Goal: Task Accomplishment & Management: Manage account settings

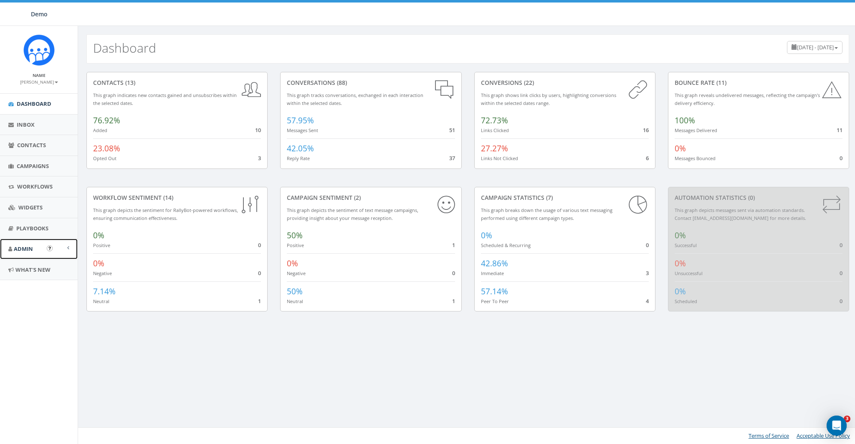
click at [17, 247] on span "Admin" at bounding box center [23, 249] width 19 height 8
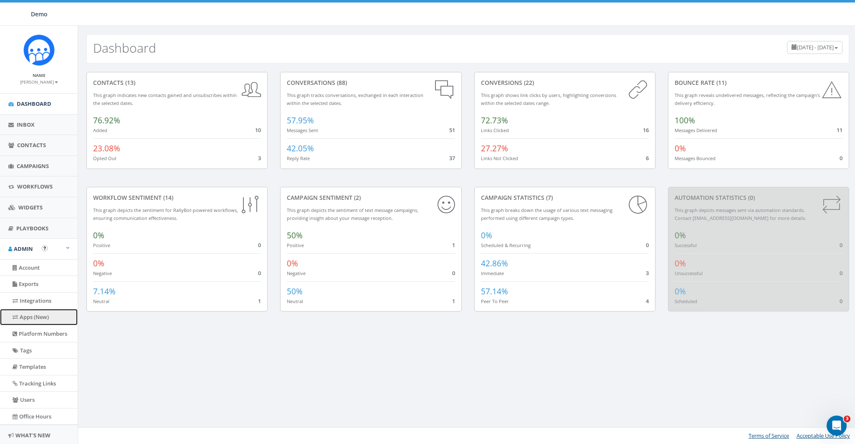
click at [27, 313] on link "Apps (New)" at bounding box center [39, 317] width 78 height 16
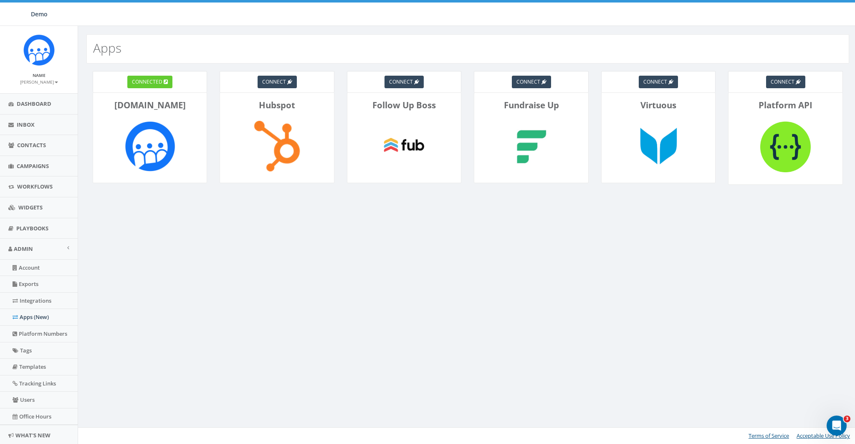
click at [633, 247] on div "Apps connected [DOMAIN_NAME] connect Hubspot connect Follow Up Boss connect Fun…" at bounding box center [468, 235] width 780 height 418
click at [36, 295] on link "Integrations" at bounding box center [39, 300] width 78 height 16
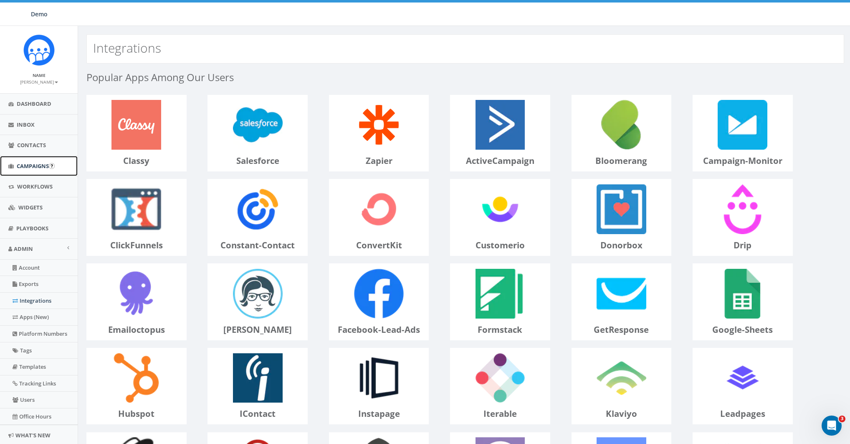
click at [29, 164] on span "Campaigns" at bounding box center [33, 166] width 32 height 8
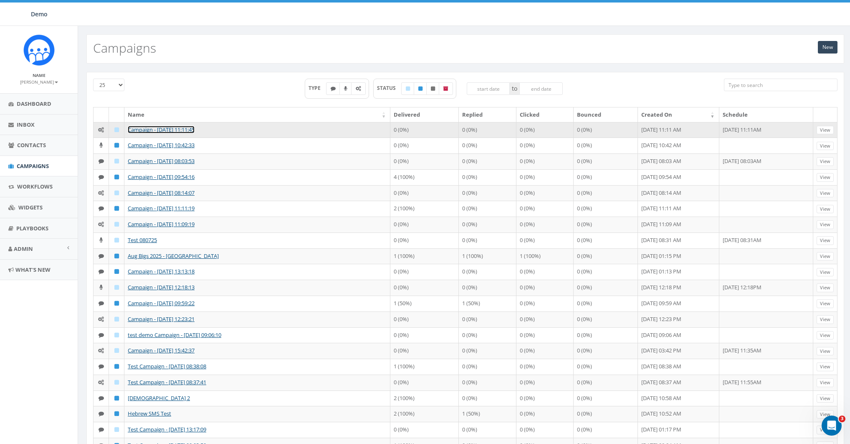
click at [150, 127] on link "Campaign - 09/15/2025, 11:11:45" at bounding box center [161, 130] width 67 height 8
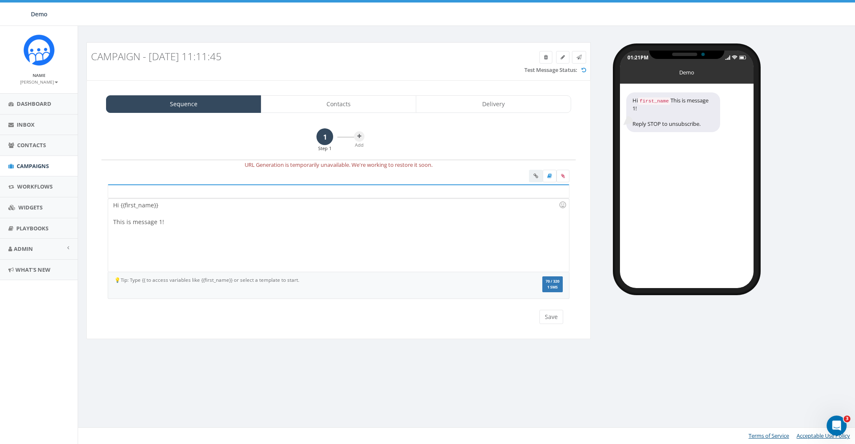
click at [207, 236] on div "Hi {{first_name}} This is message 1!" at bounding box center [338, 234] width 461 height 73
click at [343, 107] on link "Contacts" at bounding box center [338, 104] width 155 height 18
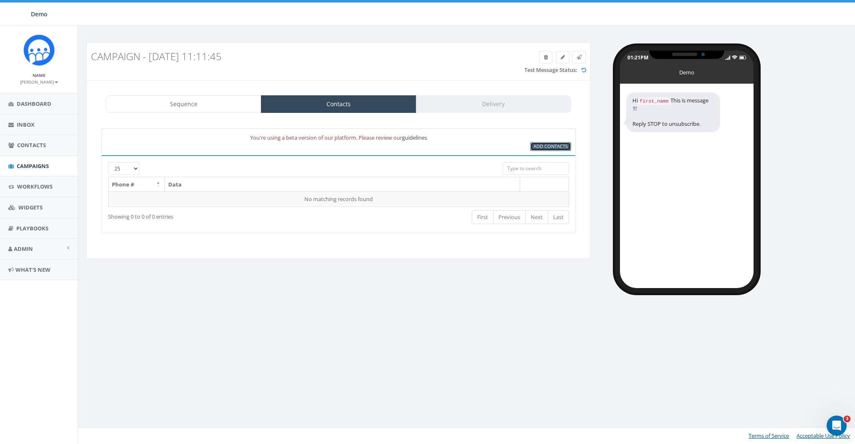
click at [553, 144] on span "Add Contacts" at bounding box center [551, 146] width 34 height 6
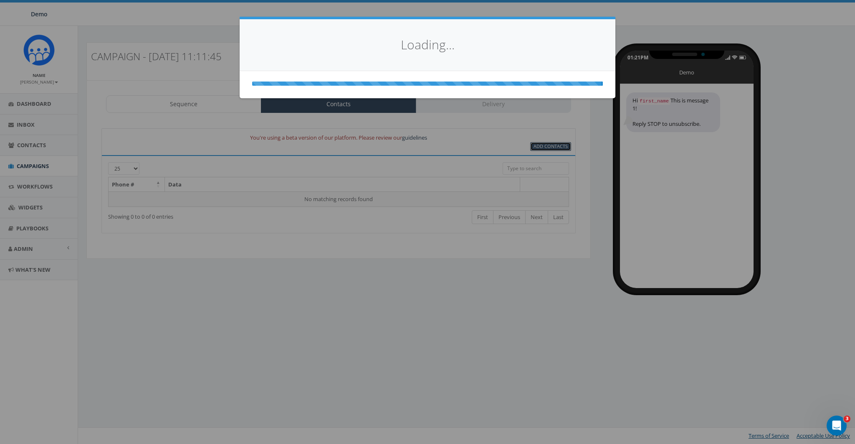
select select
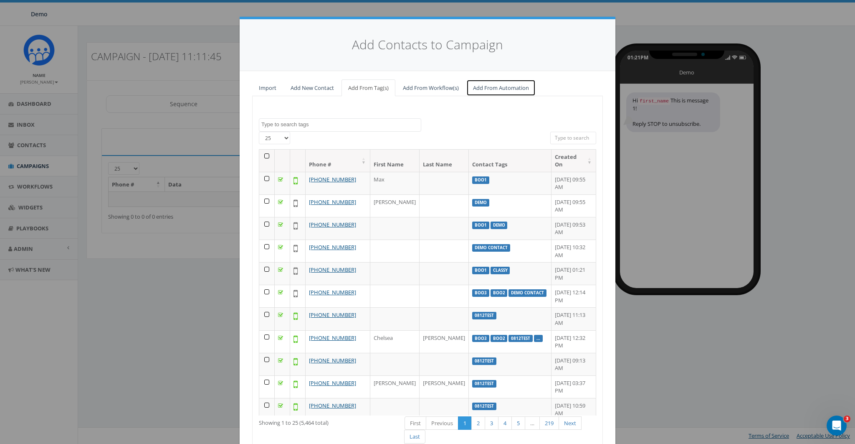
click at [497, 89] on link "Add From Automation" at bounding box center [501, 87] width 69 height 17
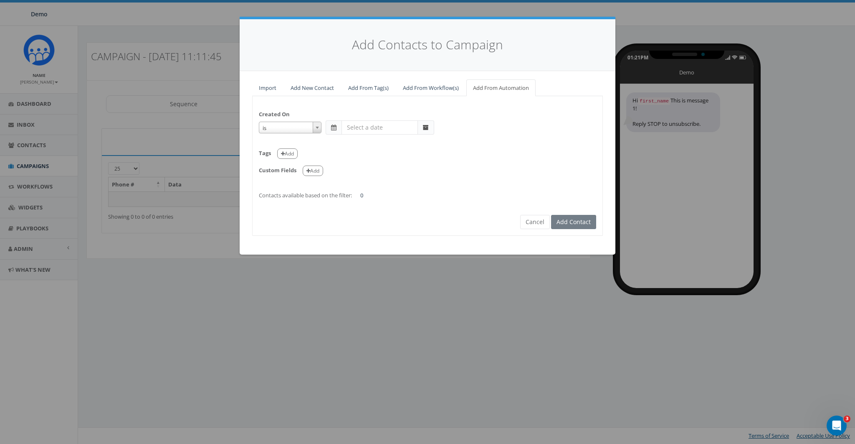
click at [319, 127] on span at bounding box center [317, 127] width 8 height 11
select select "is on or after"
click at [340, 128] on span at bounding box center [334, 127] width 16 height 14
click at [365, 129] on input "text" at bounding box center [380, 127] width 76 height 14
click at [364, 166] on td "1" at bounding box center [362, 168] width 13 height 13
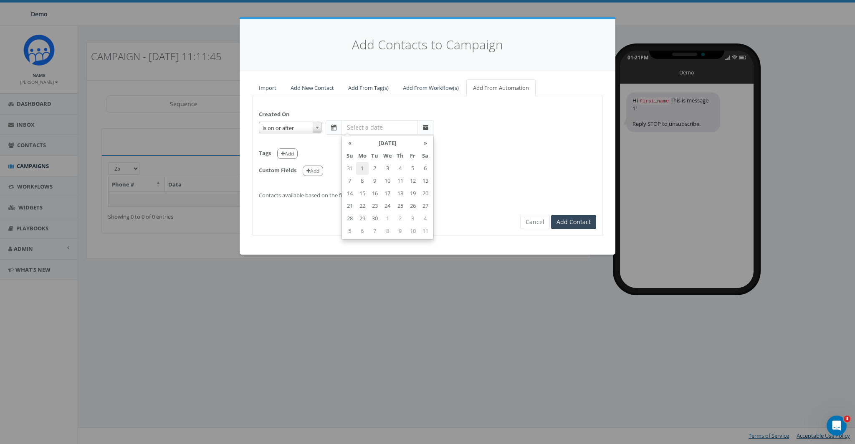
type input "2025-09-01"
click at [553, 162] on div "Custom Fields Add" at bounding box center [427, 167] width 337 height 17
click at [284, 154] on icon "button" at bounding box center [283, 153] width 4 height 5
select select
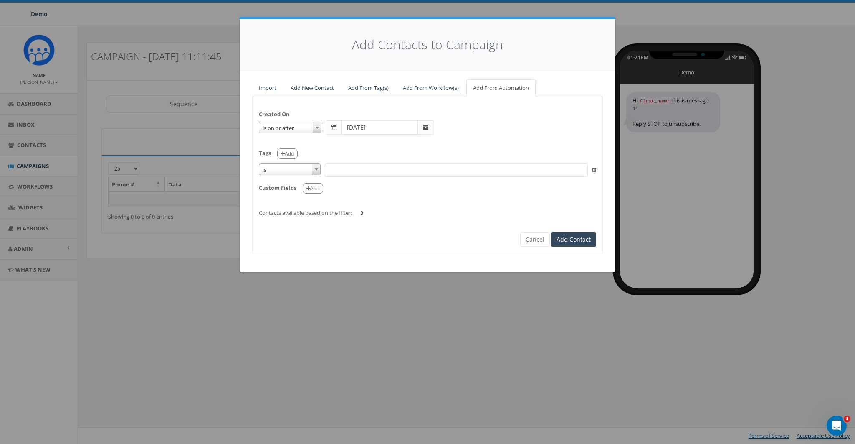
drag, startPoint x: 281, startPoint y: 167, endPoint x: 281, endPoint y: 172, distance: 4.6
click at [281, 167] on span "is" at bounding box center [289, 170] width 61 height 12
select select "contains"
click at [351, 166] on span at bounding box center [456, 169] width 263 height 13
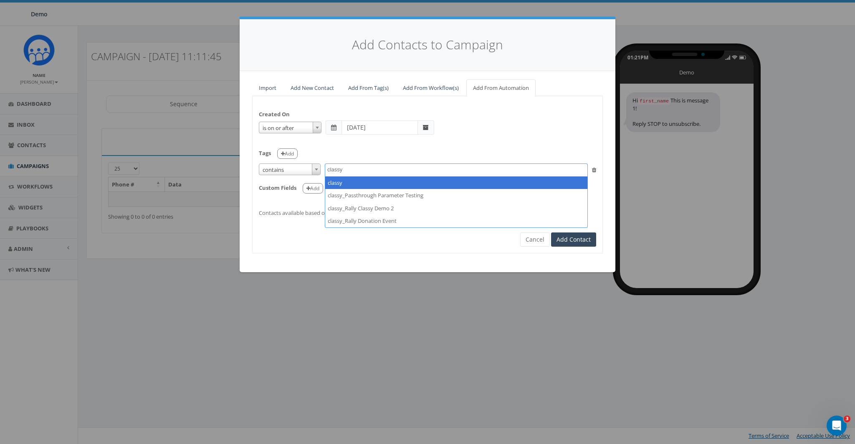
type textarea "classy"
select select "classy"
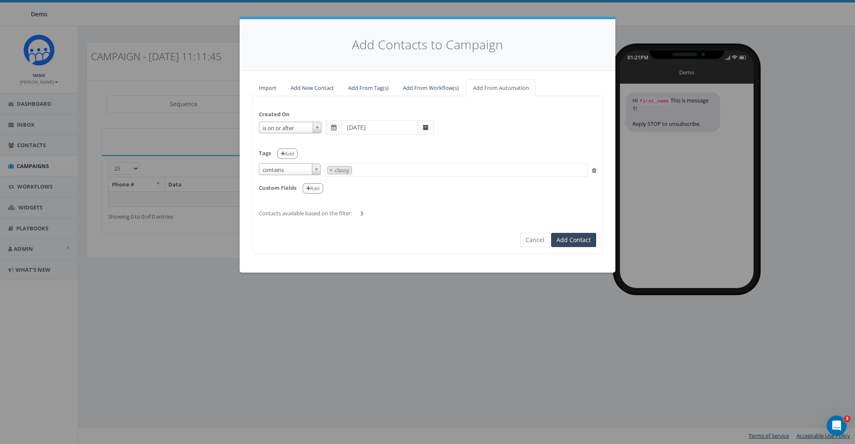
click at [356, 150] on div "Tags Add" at bounding box center [427, 150] width 337 height 17
click at [313, 186] on button "Add" at bounding box center [313, 188] width 20 height 10
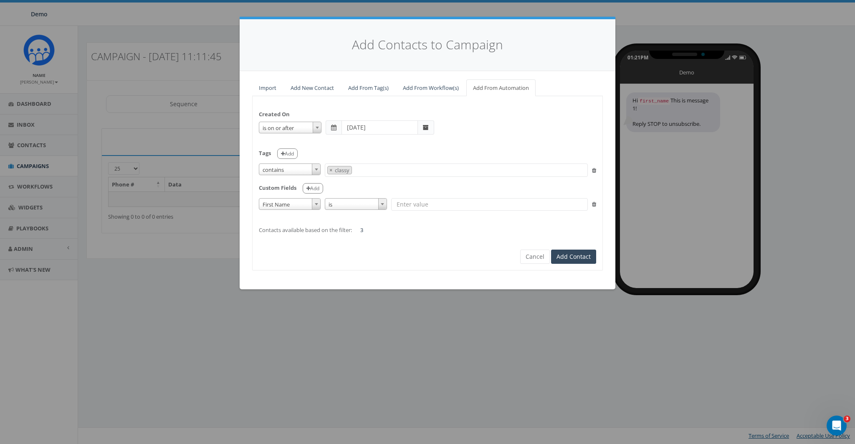
click at [297, 202] on span "First Name" at bounding box center [289, 204] width 61 height 12
select select "auto_last_donation_amount"
click at [356, 198] on span "is greater than" at bounding box center [356, 204] width 61 height 12
click at [417, 199] on input "text" at bounding box center [490, 204] width 196 height 13
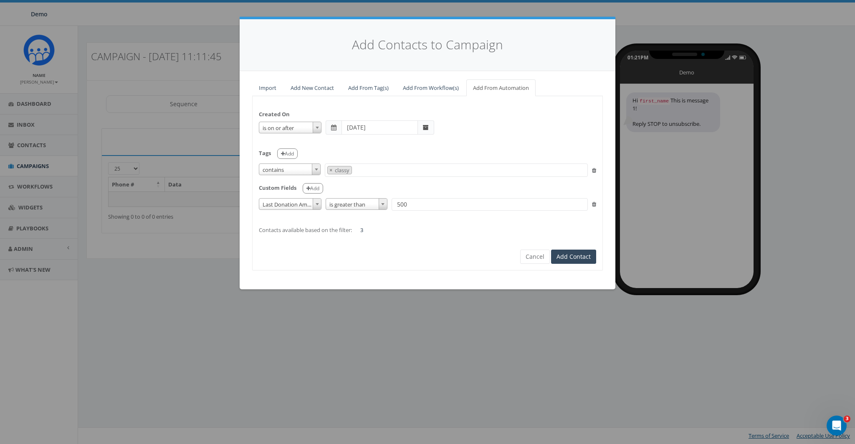
type input "500"
click at [421, 228] on div "Created On is is on or before is on or after is before is after is not is on or…" at bounding box center [428, 167] width 350 height 131
click at [595, 204] on icon at bounding box center [594, 203] width 4 height 5
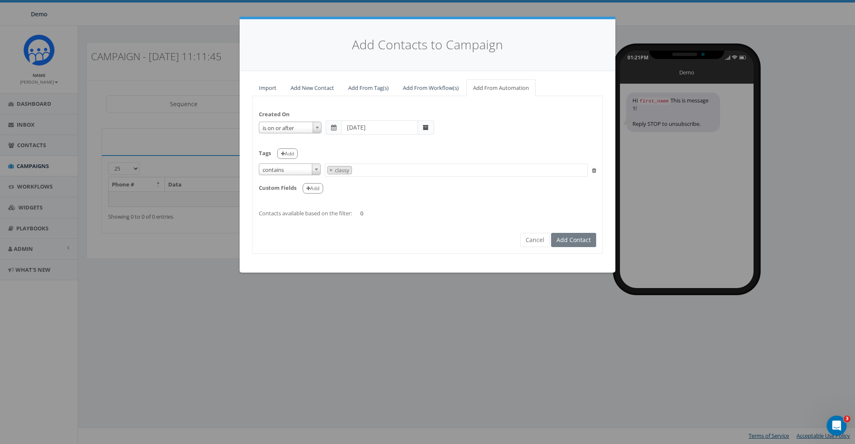
click at [410, 245] on div "Created On is is on or before is on or after is before is after is not is on or…" at bounding box center [427, 174] width 351 height 157
click at [536, 238] on button "Cancel" at bounding box center [535, 240] width 30 height 14
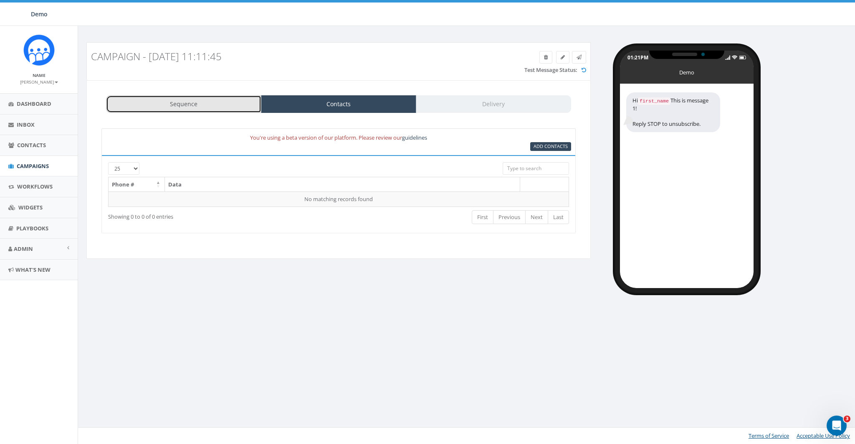
click at [198, 105] on link "Sequence" at bounding box center [183, 104] width 155 height 18
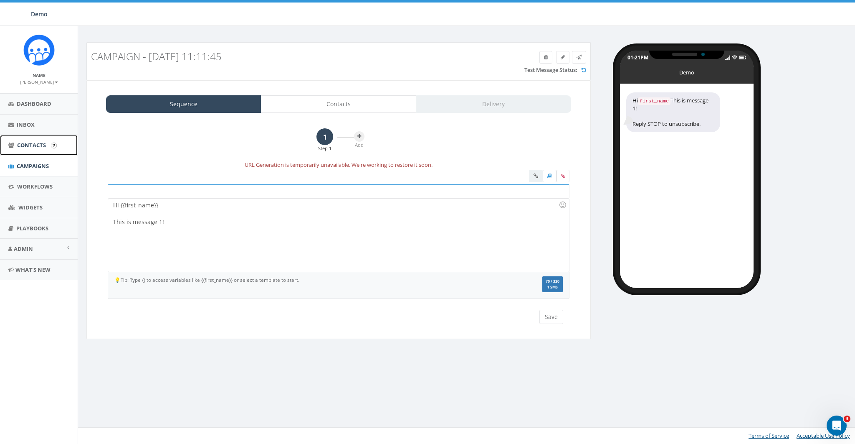
click at [22, 140] on link "Contacts" at bounding box center [39, 145] width 78 height 20
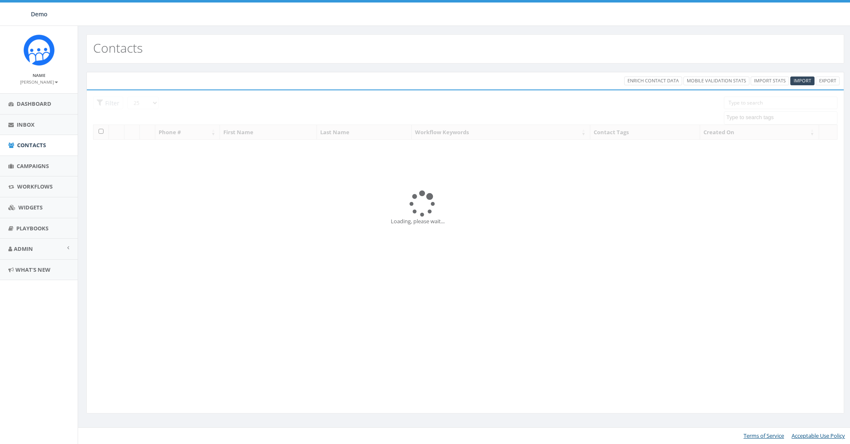
select select
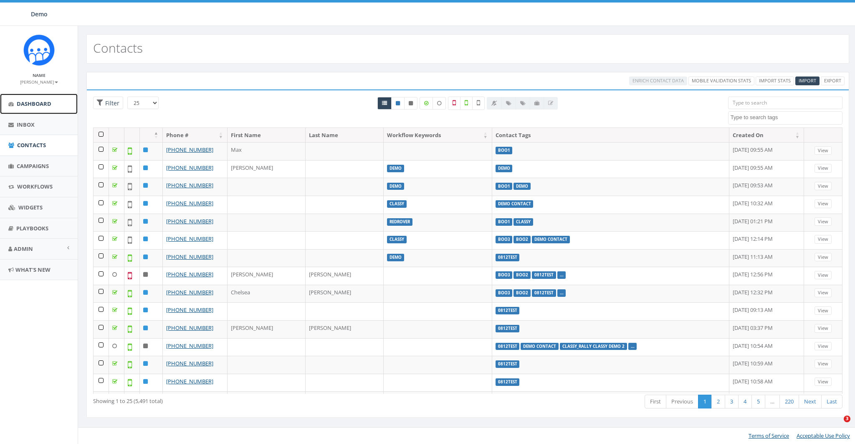
click at [25, 100] on span "Dashboard" at bounding box center [34, 104] width 35 height 8
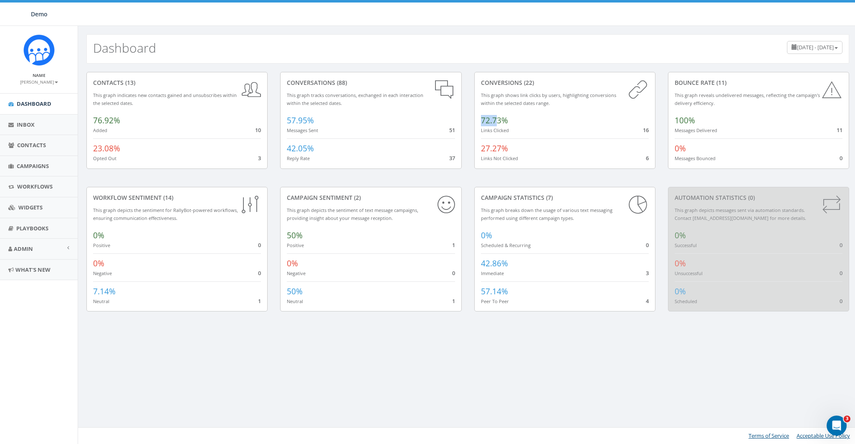
drag, startPoint x: 479, startPoint y: 119, endPoint x: 498, endPoint y: 120, distance: 18.8
click at [498, 120] on div "conversions (22) This graph shows link clicks by users, highlighting conversion…" at bounding box center [564, 120] width 181 height 97
drag, startPoint x: 642, startPoint y: 130, endPoint x: 648, endPoint y: 128, distance: 6.2
click at [648, 128] on span "16" at bounding box center [646, 130] width 6 height 8
click at [645, 130] on span "16" at bounding box center [646, 130] width 6 height 8
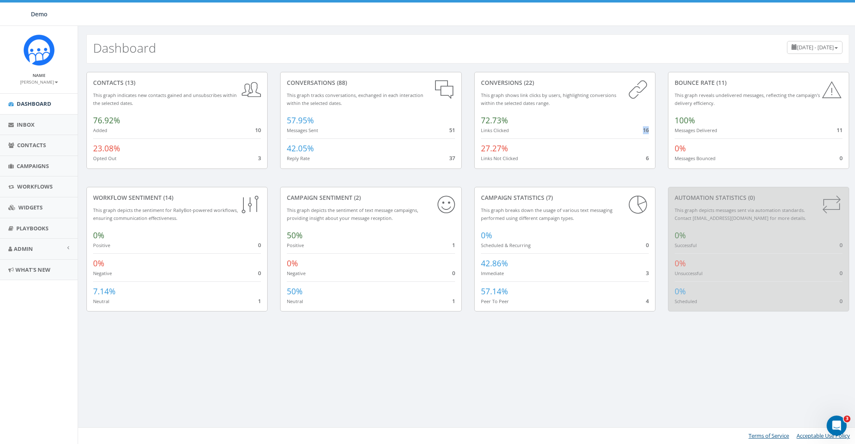
click at [645, 130] on span "16" at bounding box center [646, 130] width 6 height 8
click at [644, 128] on span "16" at bounding box center [646, 130] width 6 height 8
drag, startPoint x: 480, startPoint y: 120, endPoint x: 514, endPoint y: 121, distance: 33.8
click at [514, 121] on div "conversions (22) This graph shows link clicks by users, highlighting conversion…" at bounding box center [564, 120] width 181 height 97
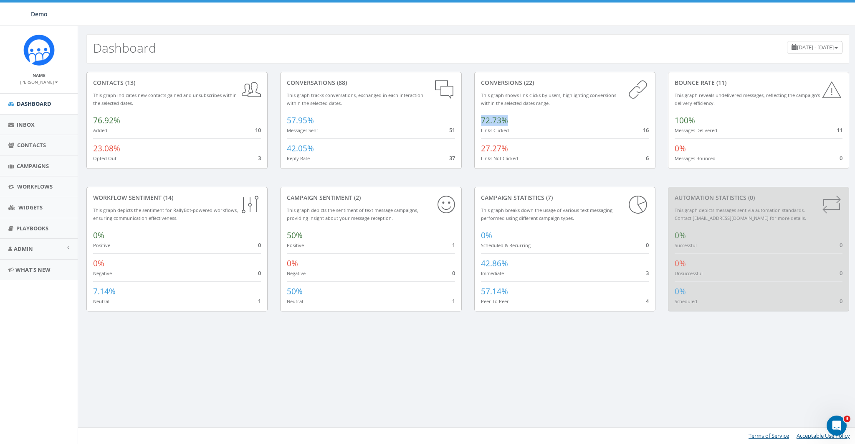
click at [486, 121] on span "72.73%" at bounding box center [494, 120] width 27 height 11
drag, startPoint x: 644, startPoint y: 127, endPoint x: 654, endPoint y: 128, distance: 10.1
click at [654, 128] on div "conversions (22) This graph shows link clicks by users, highlighting conversion…" at bounding box center [564, 120] width 181 height 97
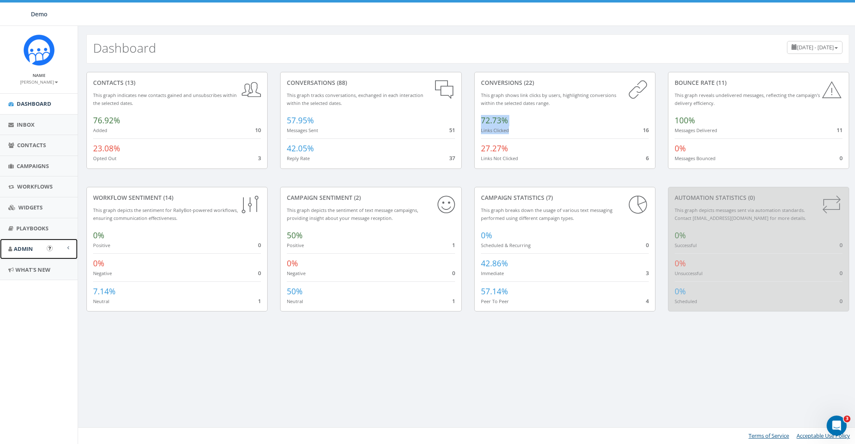
click at [25, 246] on span "Admin" at bounding box center [23, 249] width 19 height 8
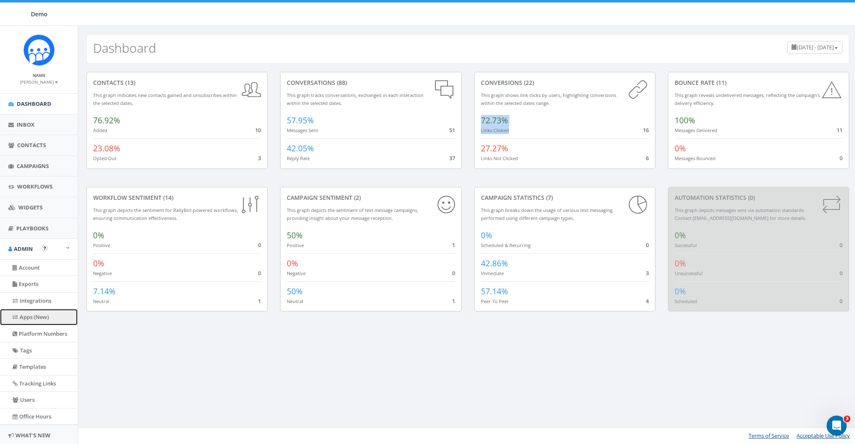
click at [32, 316] on link "Apps (New)" at bounding box center [39, 317] width 78 height 16
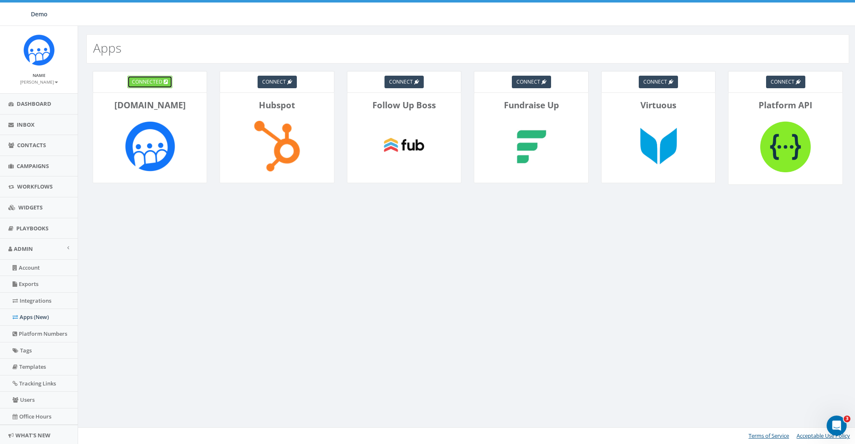
click at [154, 80] on span "connected" at bounding box center [147, 81] width 30 height 7
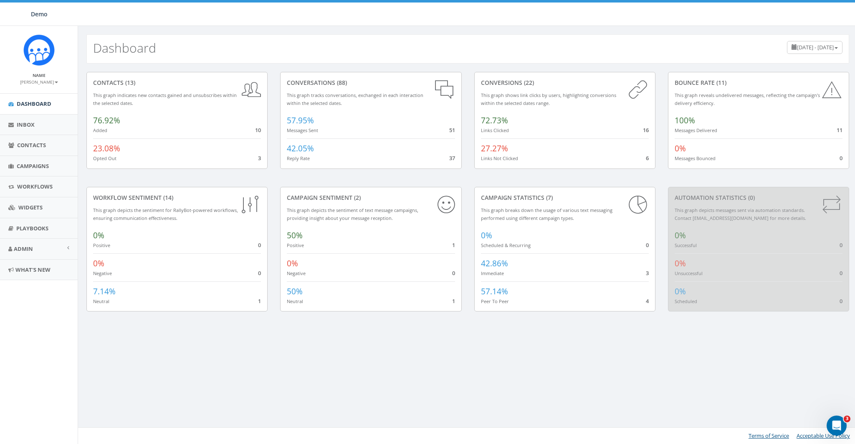
click at [221, 38] on div "Dashboard [DATE] - [DATE]" at bounding box center [467, 48] width 763 height 29
click at [29, 107] on span "Dashboard" at bounding box center [34, 104] width 35 height 8
click at [22, 122] on span "Inbox" at bounding box center [26, 125] width 18 height 8
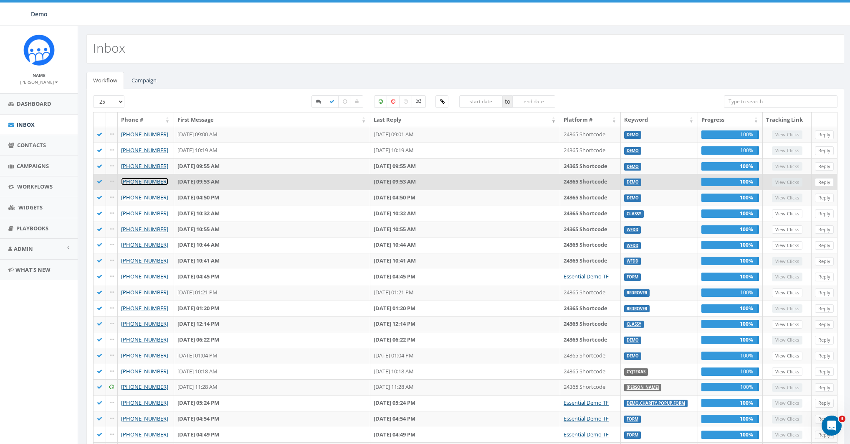
click at [137, 179] on link "[PHONE_NUMBER]" at bounding box center [144, 182] width 47 height 8
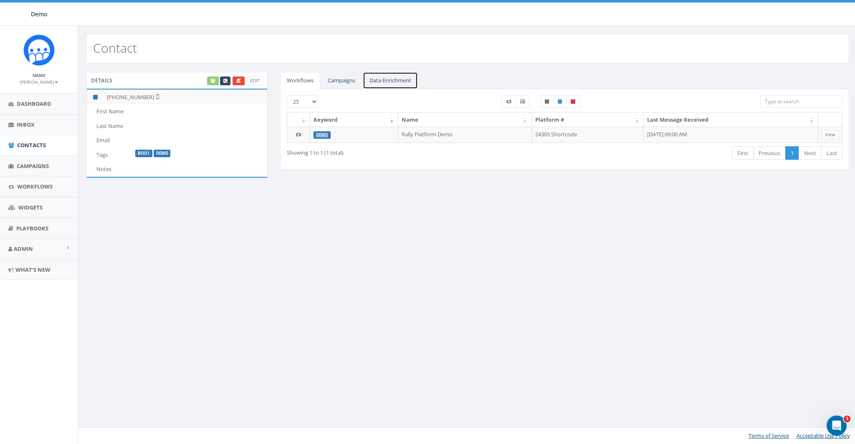
click at [396, 82] on link "Data Enrichment" at bounding box center [390, 80] width 55 height 17
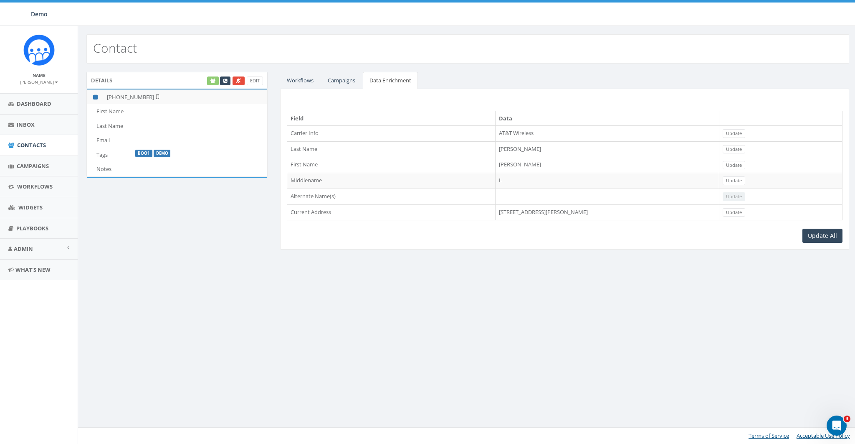
click at [517, 149] on td "[PERSON_NAME]" at bounding box center [607, 149] width 224 height 16
click at [517, 149] on td "Johnston" at bounding box center [607, 149] width 224 height 16
click at [545, 211] on td "5940 Obrien Ave, Nashville, TN, 37209" at bounding box center [607, 212] width 224 height 16
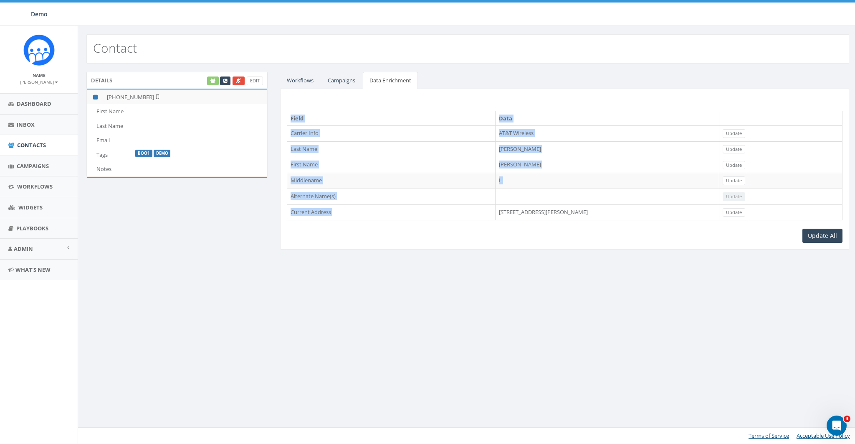
click at [545, 211] on td "5940 Obrien Ave, Nashville, TN, 37209" at bounding box center [607, 212] width 224 height 16
click at [589, 280] on div "Contact Details Edit +1 615-429-3431 First Name Last Name Email Tags Boo1 DEMO …" at bounding box center [468, 235] width 780 height 418
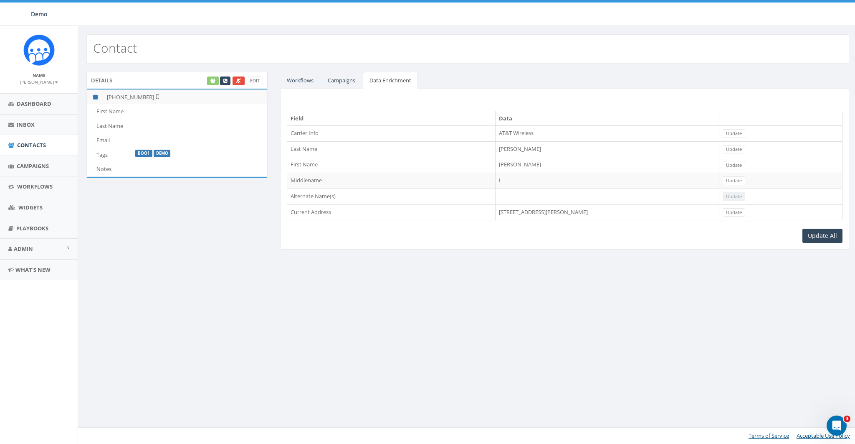
click at [516, 165] on td "Garrison" at bounding box center [607, 165] width 224 height 16
click at [611, 308] on div "Contact Details Edit +1 615-429-3431 First Name Last Name Email Tags Boo1 DEMO …" at bounding box center [468, 235] width 780 height 418
drag, startPoint x: 114, startPoint y: 96, endPoint x: 145, endPoint y: 95, distance: 31.8
click at [145, 95] on td "+1 615-429-3431" at bounding box center [186, 96] width 164 height 15
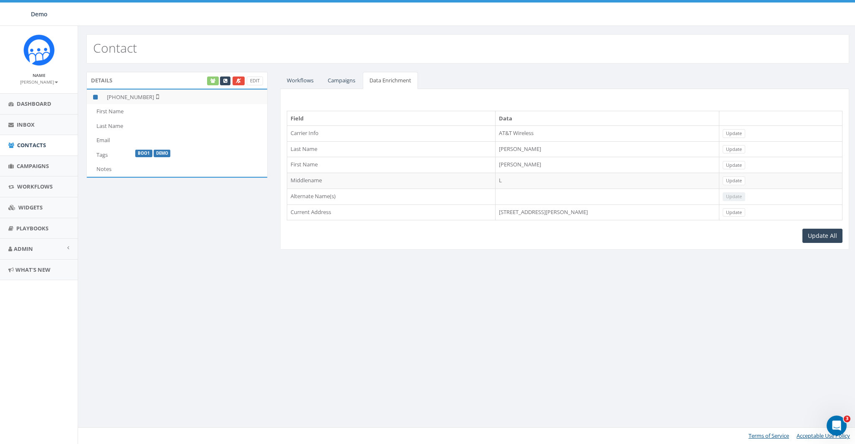
click at [517, 146] on td "Johnston" at bounding box center [607, 149] width 224 height 16
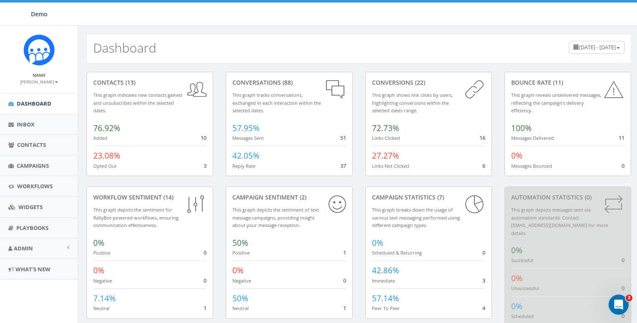
click at [35, 78] on link "[PERSON_NAME]" at bounding box center [39, 82] width 38 height 8
click at [33, 99] on link "Profile" at bounding box center [42, 94] width 66 height 10
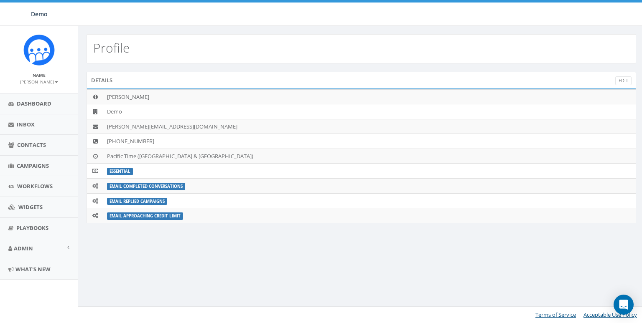
click at [41, 80] on small "[PERSON_NAME]" at bounding box center [39, 82] width 38 height 6
click at [41, 105] on link "Sign Out" at bounding box center [42, 105] width 66 height 10
